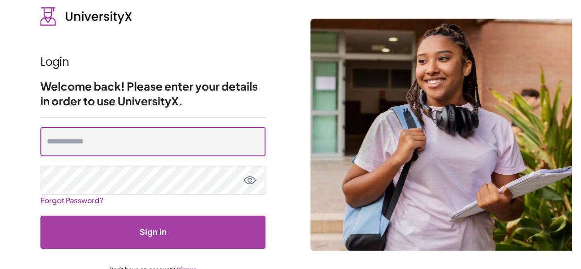
type input "**********"
click at [174, 142] on input "**********" at bounding box center [152, 141] width 225 height 29
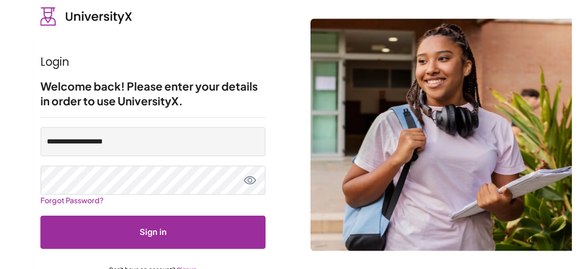
click at [173, 233] on button "Sign in" at bounding box center [152, 232] width 225 height 33
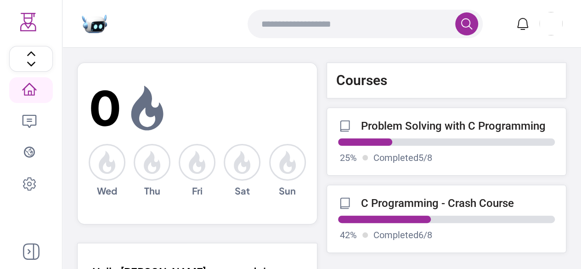
click at [384, 161] on p "Completed 5 / 8" at bounding box center [403, 157] width 59 height 13
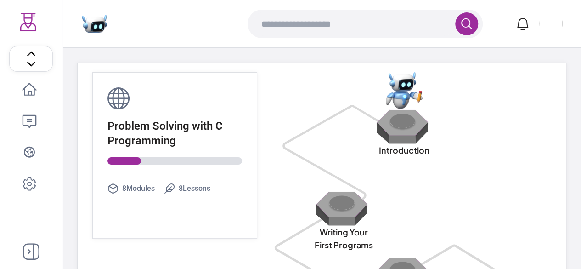
click at [27, 87] on icon at bounding box center [29, 90] width 15 height 15
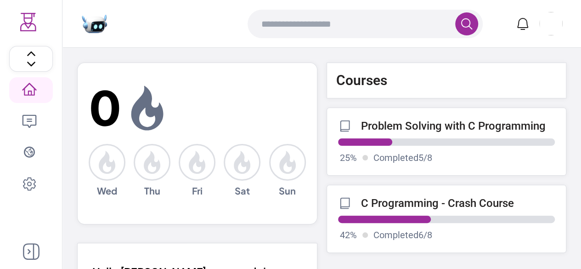
click at [32, 264] on div "UniversityX Home Ai Chat Explore Settings" at bounding box center [31, 134] width 63 height 269
click at [31, 251] on icon at bounding box center [31, 251] width 17 height 17
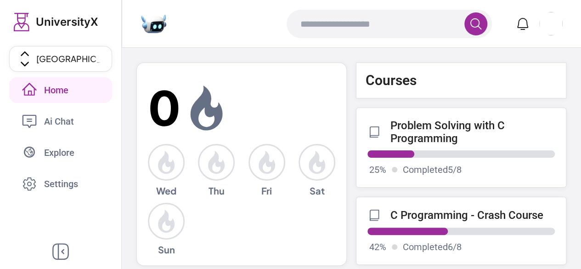
click at [422, 223] on link "C Programming - Crash Course 42 % Completed 6 / 8" at bounding box center [461, 231] width 211 height 68
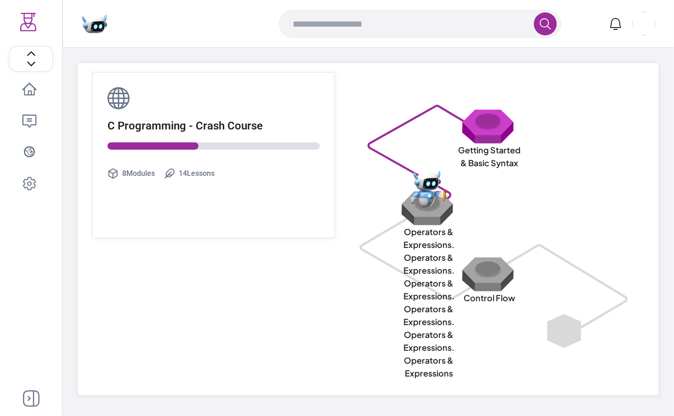
click at [301, 268] on div "C Programming - Crash Course 8 Modules 14 Lessons Getting Started & Basic Synta…" at bounding box center [368, 230] width 582 height 334
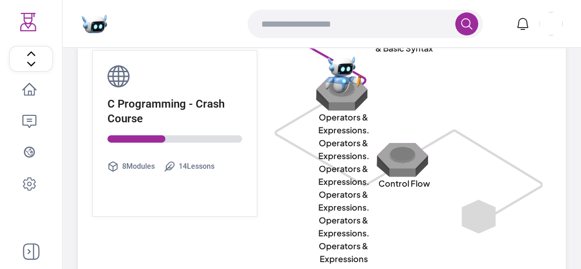
scroll to position [108, 0]
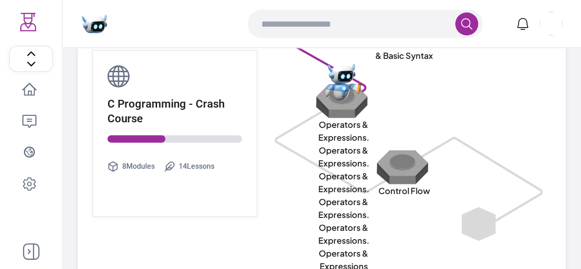
click at [339, 103] on img at bounding box center [343, 100] width 59 height 35
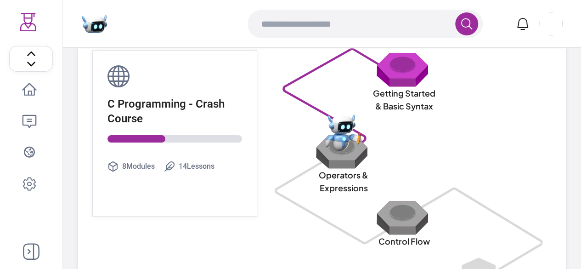
scroll to position [56, 0]
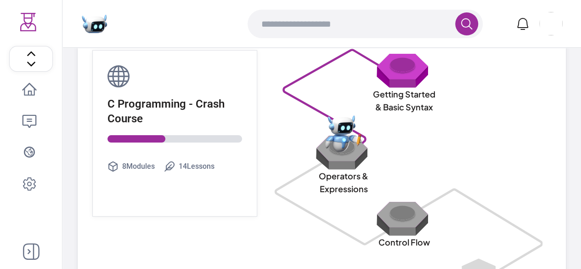
click at [337, 143] on img at bounding box center [343, 133] width 37 height 37
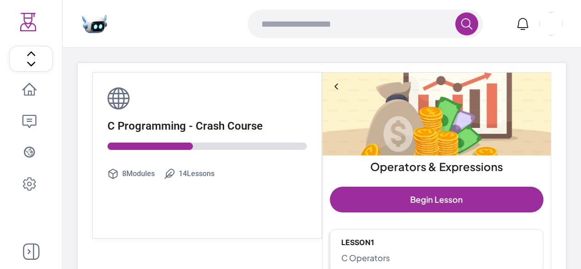
click at [336, 86] on icon at bounding box center [336, 86] width 9 height 9
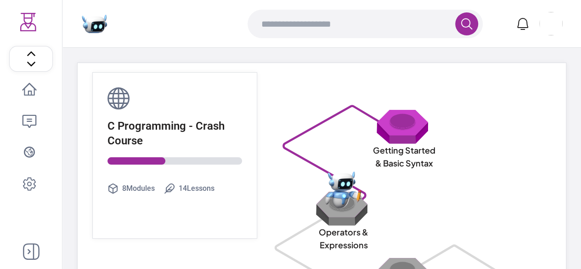
scroll to position [56, 0]
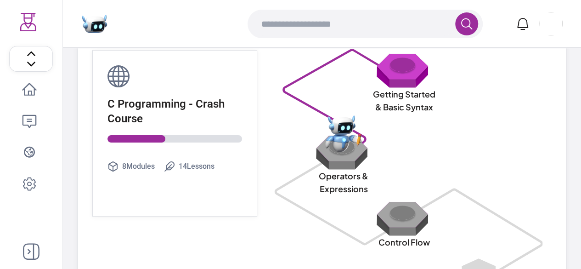
click at [335, 149] on img at bounding box center [343, 133] width 37 height 37
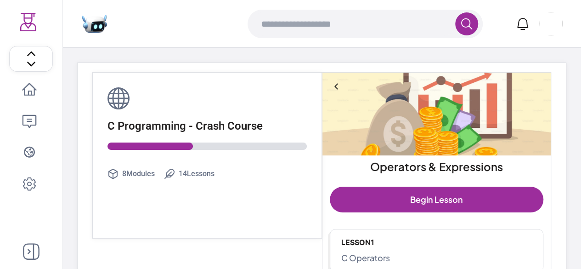
click at [337, 87] on icon at bounding box center [336, 86] width 9 height 9
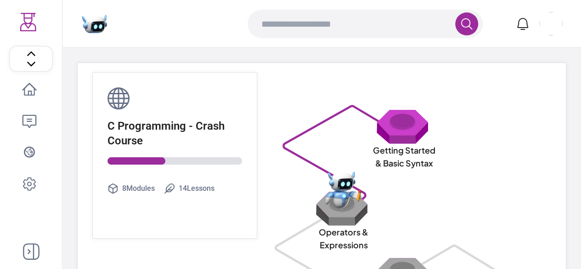
scroll to position [56, 0]
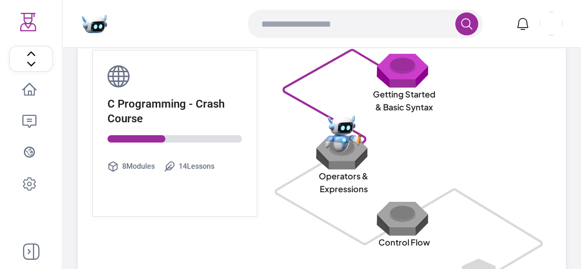
click at [331, 137] on img at bounding box center [343, 133] width 37 height 37
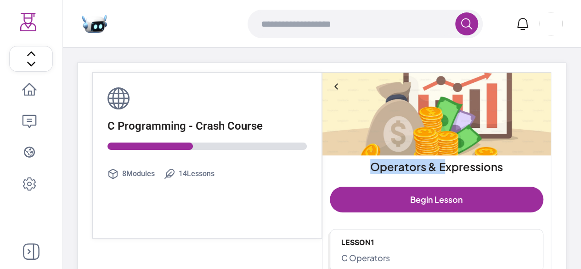
drag, startPoint x: 375, startPoint y: 166, endPoint x: 444, endPoint y: 165, distance: 69.0
click at [444, 165] on h2 "Operators & Expressions" at bounding box center [437, 166] width 222 height 15
click at [338, 85] on icon at bounding box center [336, 86] width 9 height 9
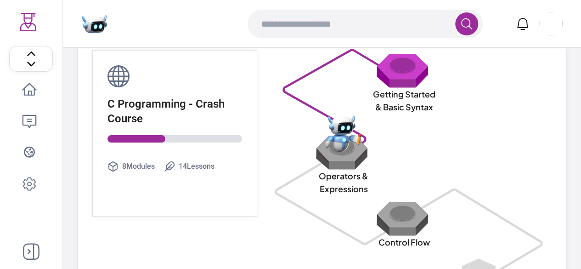
click at [338, 143] on img at bounding box center [343, 133] width 37 height 37
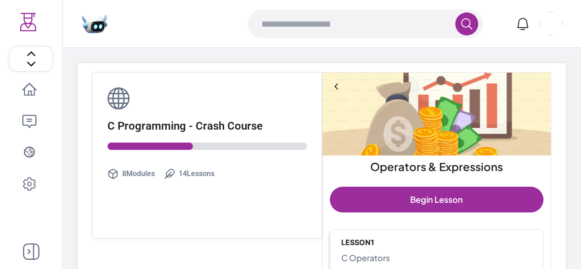
click at [336, 85] on icon at bounding box center [336, 86] width 9 height 9
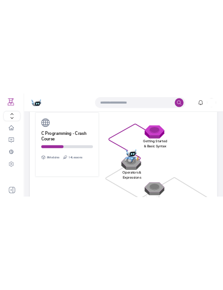
scroll to position [27, 0]
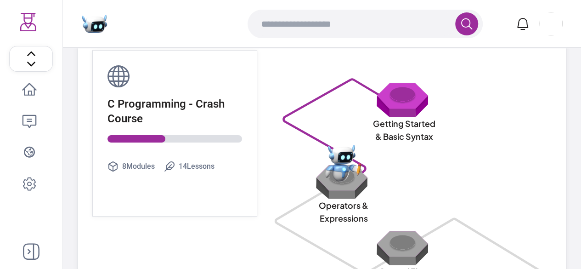
click at [478, 140] on div "Getting Started & Basic Syntax" at bounding box center [405, 115] width 276 height 66
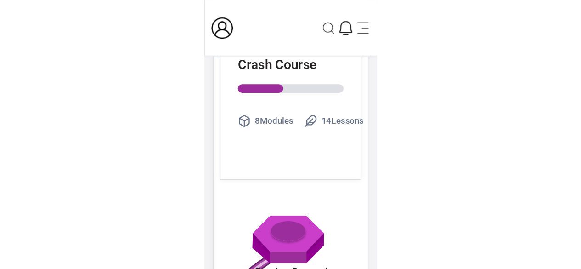
scroll to position [85, 0]
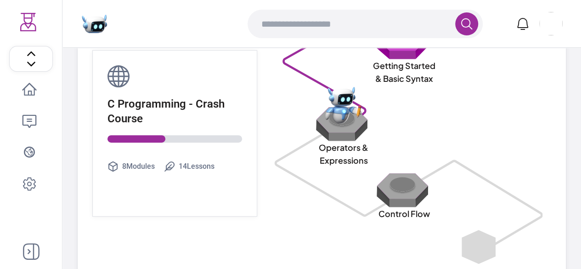
click at [25, 89] on icon at bounding box center [29, 89] width 14 height 13
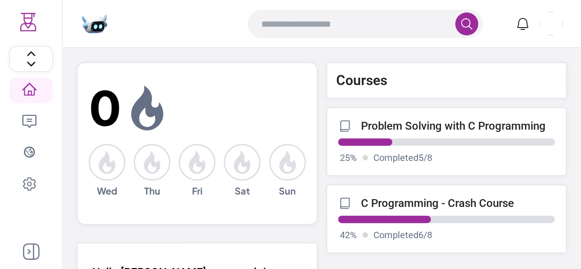
click at [394, 206] on p "C Programming - Crash Course" at bounding box center [437, 203] width 153 height 13
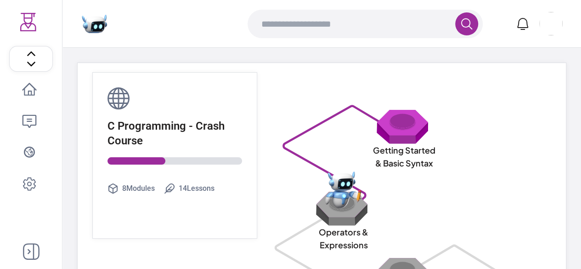
click at [330, 198] on img at bounding box center [343, 189] width 37 height 37
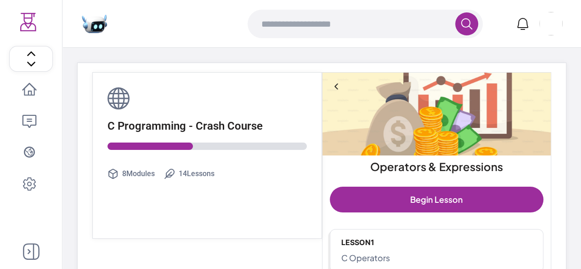
scroll to position [188, 0]
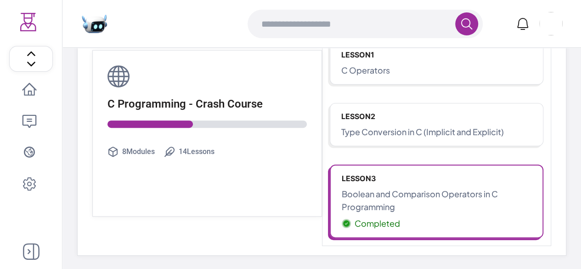
click at [404, 198] on p "Boolean and Comparison Operators in C Programming" at bounding box center [437, 201] width 190 height 26
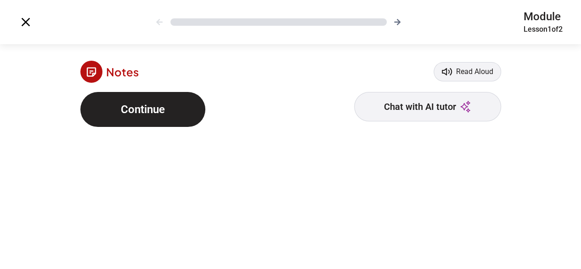
click at [25, 18] on icon at bounding box center [25, 22] width 15 height 15
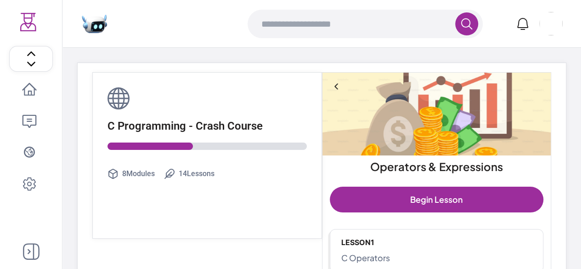
click at [388, 237] on p "Lesson 1" at bounding box center [437, 242] width 191 height 11
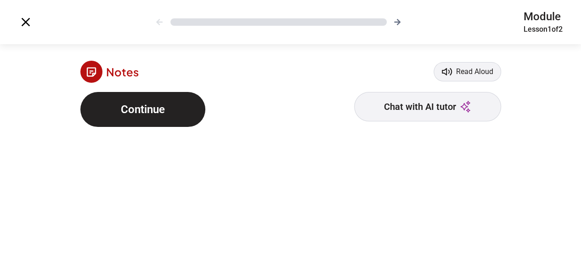
click at [25, 23] on icon at bounding box center [26, 22] width 9 height 9
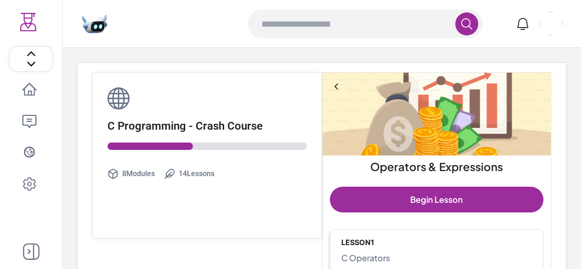
click at [339, 84] on icon at bounding box center [336, 86] width 9 height 9
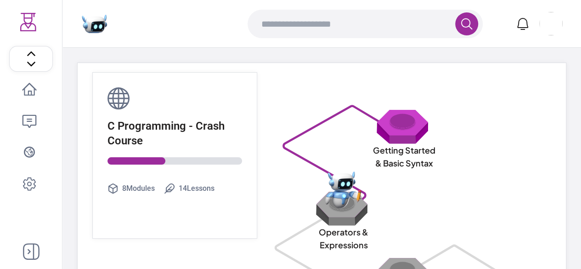
click at [393, 124] on img at bounding box center [404, 126] width 59 height 35
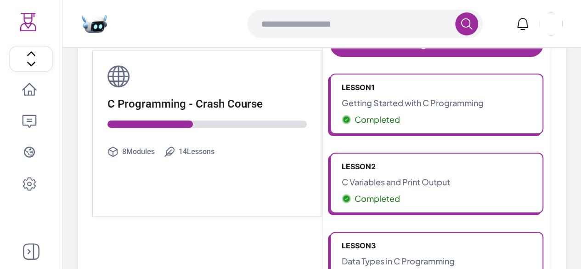
scroll to position [165, 0]
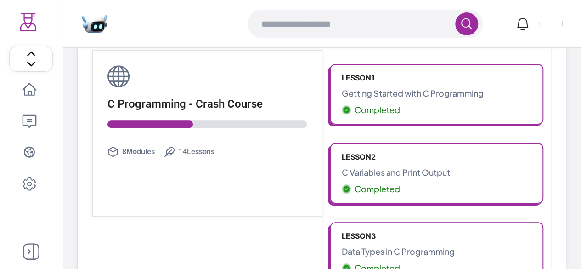
click at [356, 69] on link "Lesson 1 Getting Started with C Programming Completed" at bounding box center [437, 94] width 214 height 61
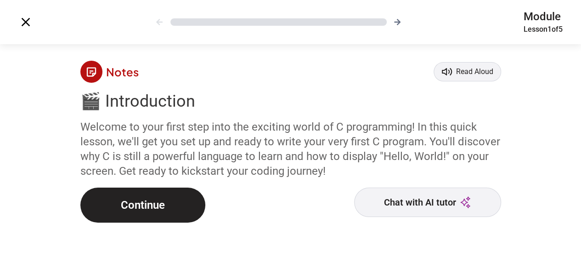
click at [108, 206] on button "Continue" at bounding box center [142, 205] width 125 height 35
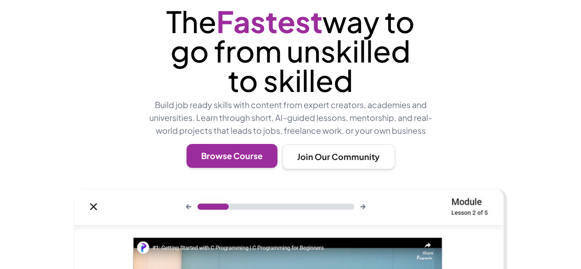
scroll to position [90, 0]
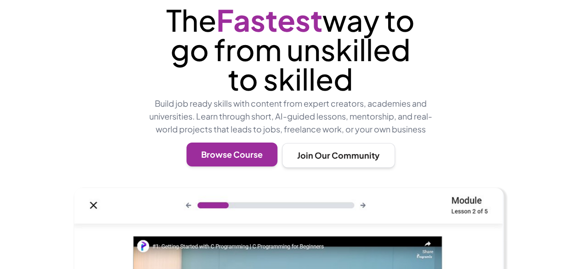
click at [239, 154] on button "Browse Course" at bounding box center [232, 154] width 91 height 24
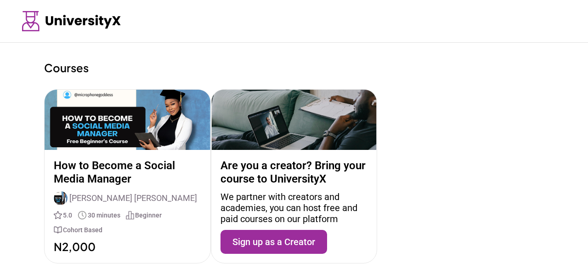
click at [97, 168] on p "How to Become a Social Media Manager" at bounding box center [128, 172] width 148 height 27
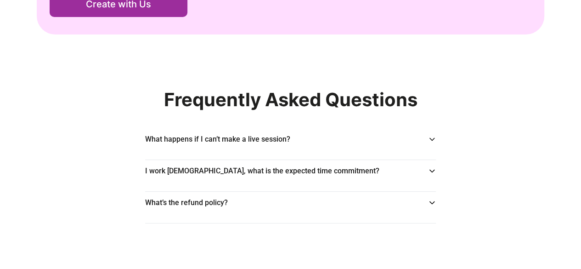
scroll to position [1370, 0]
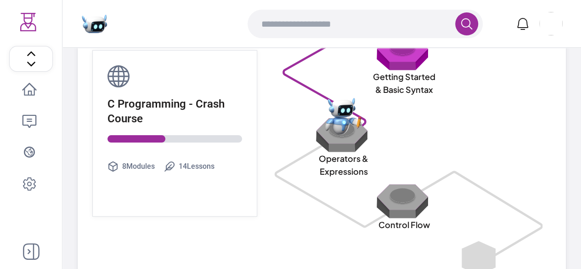
click at [343, 130] on img at bounding box center [343, 116] width 37 height 37
